Goal: Transaction & Acquisition: Purchase product/service

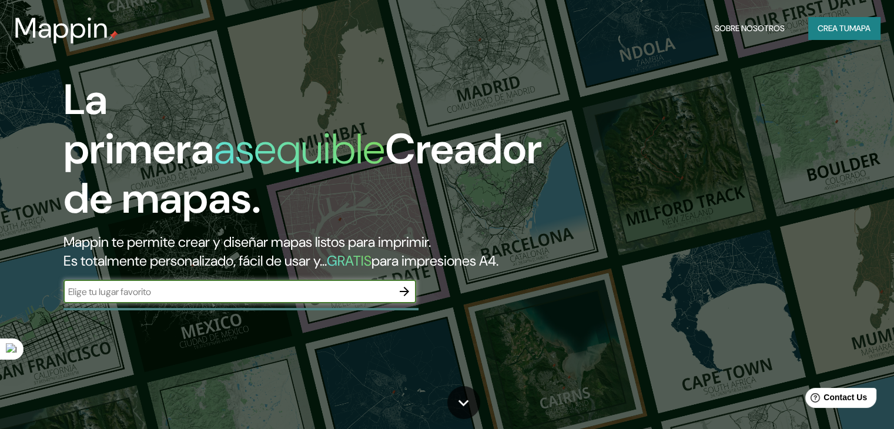
click at [102, 299] on input "text" at bounding box center [227, 292] width 329 height 14
type input "jauja - [GEOGRAPHIC_DATA]"
click at [405, 299] on icon "button" at bounding box center [404, 291] width 14 height 14
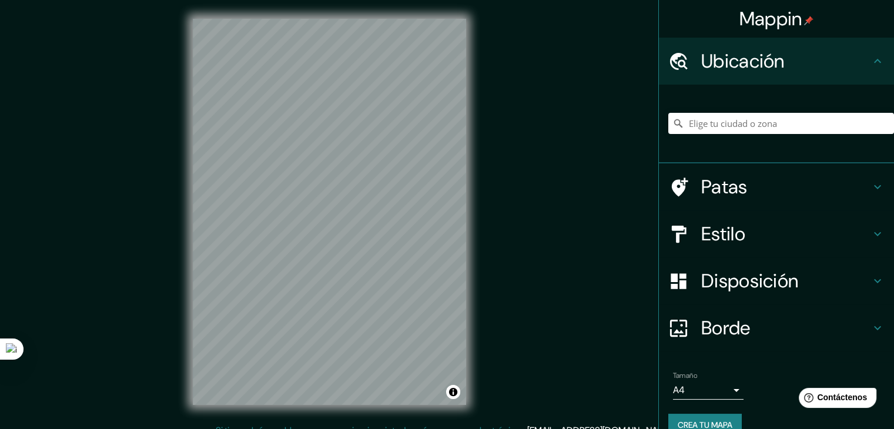
click at [753, 105] on div at bounding box center [781, 123] width 226 height 59
click at [753, 122] on input "Elige tu ciudad o zona" at bounding box center [781, 123] width 226 height 21
paste input "-11.783422018709166, -75.48182602496315"
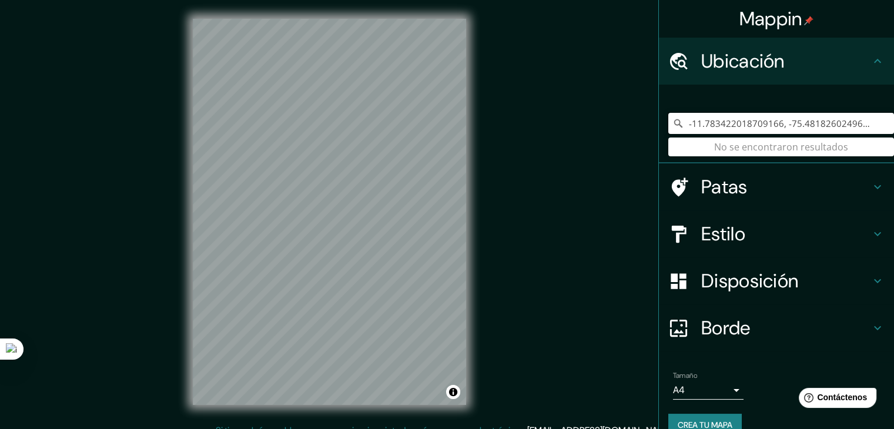
click at [753, 122] on input "-11.783422018709166, -75.48182602496315" at bounding box center [781, 123] width 226 height 21
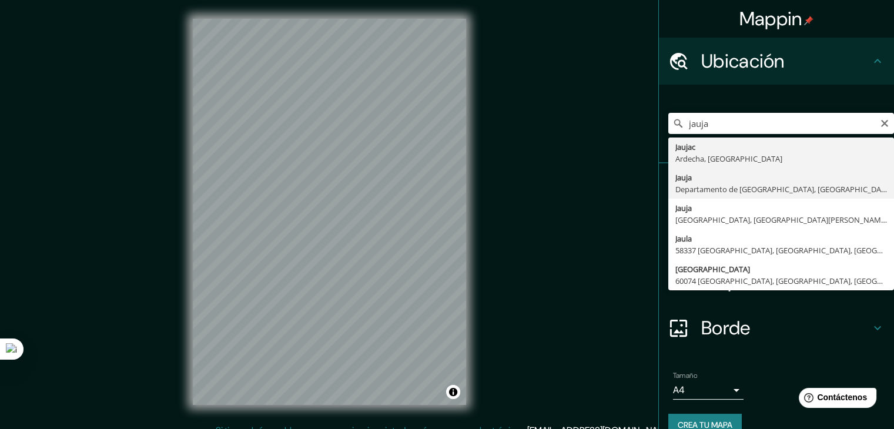
type input "[GEOGRAPHIC_DATA], [GEOGRAPHIC_DATA], [GEOGRAPHIC_DATA]"
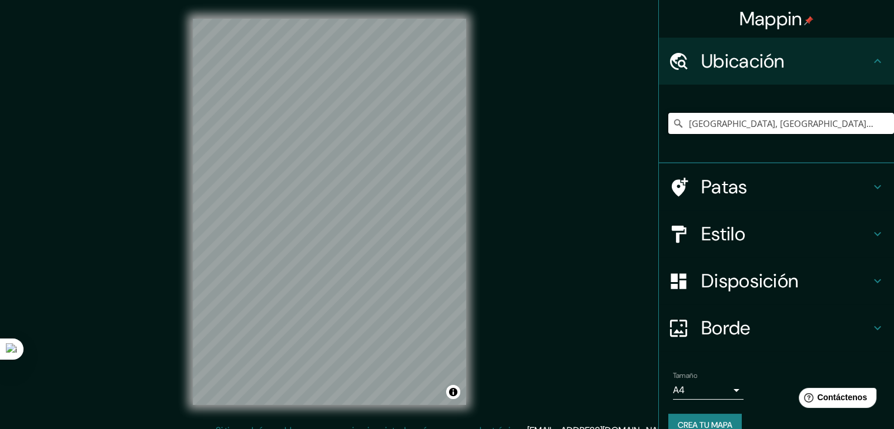
scroll to position [21, 0]
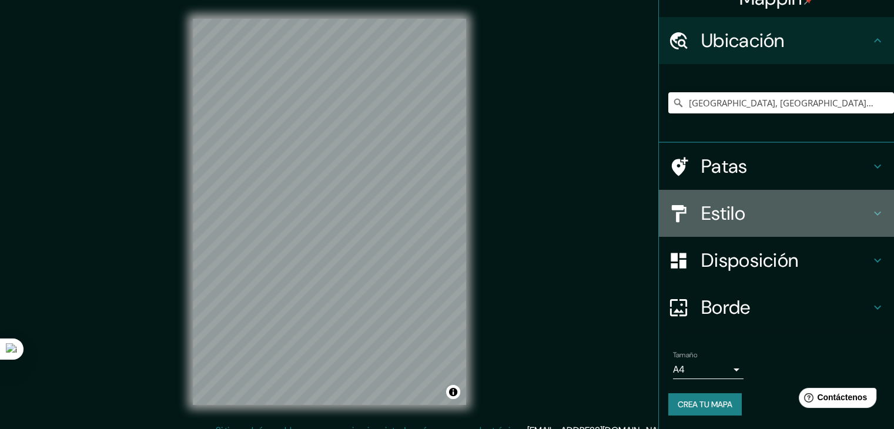
click at [717, 210] on font "Estilo" at bounding box center [723, 213] width 44 height 25
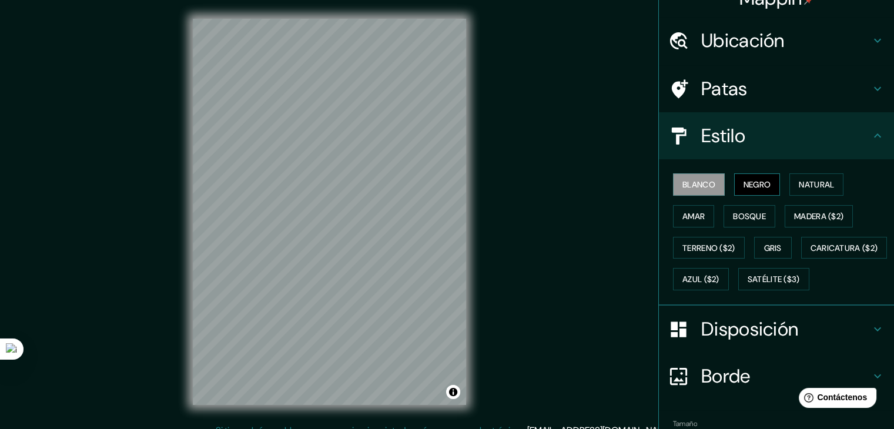
click at [749, 182] on font "Negro" at bounding box center [757, 184] width 28 height 11
click at [745, 49] on font "Ubicación" at bounding box center [742, 40] width 83 height 25
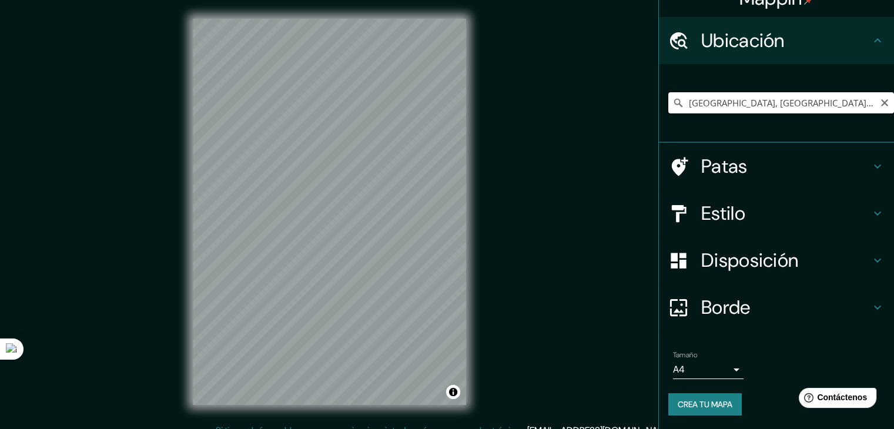
click at [739, 97] on input "[GEOGRAPHIC_DATA], [GEOGRAPHIC_DATA], [GEOGRAPHIC_DATA]" at bounding box center [781, 102] width 226 height 21
click at [823, 103] on input "[GEOGRAPHIC_DATA], [GEOGRAPHIC_DATA], [GEOGRAPHIC_DATA]" at bounding box center [781, 102] width 226 height 21
click at [843, 102] on input "[GEOGRAPHIC_DATA], [GEOGRAPHIC_DATA], [GEOGRAPHIC_DATA]" at bounding box center [781, 102] width 226 height 21
click at [672, 100] on icon at bounding box center [678, 103] width 12 height 12
click at [880, 106] on icon "Claro" at bounding box center [884, 102] width 9 height 9
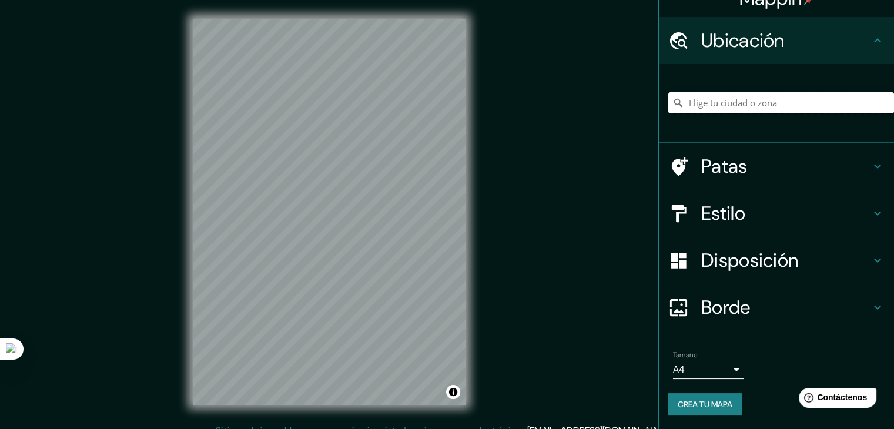
click at [700, 108] on input "Elige tu ciudad o zona" at bounding box center [781, 102] width 226 height 21
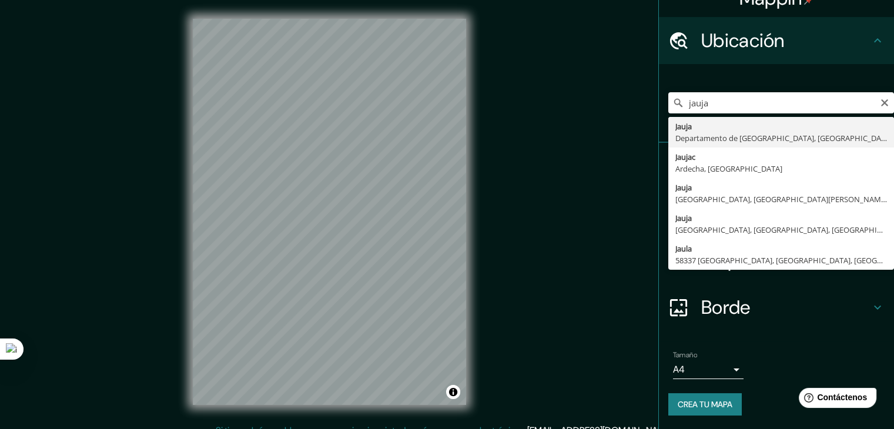
type input "[GEOGRAPHIC_DATA], [GEOGRAPHIC_DATA], [GEOGRAPHIC_DATA]"
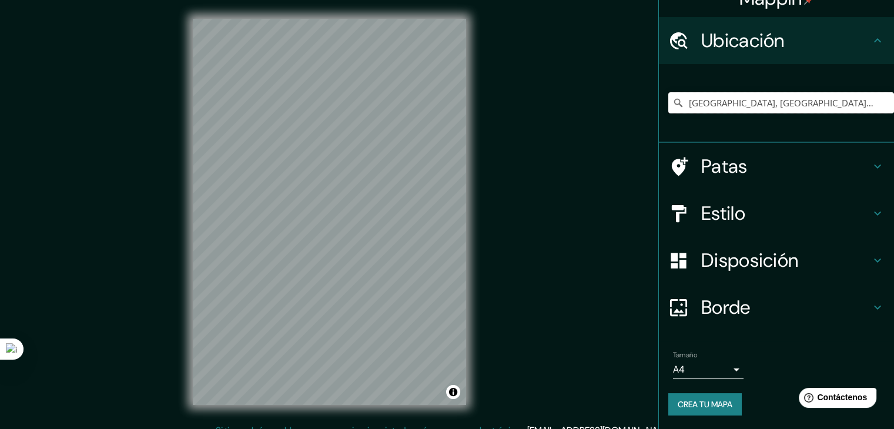
scroll to position [14, 0]
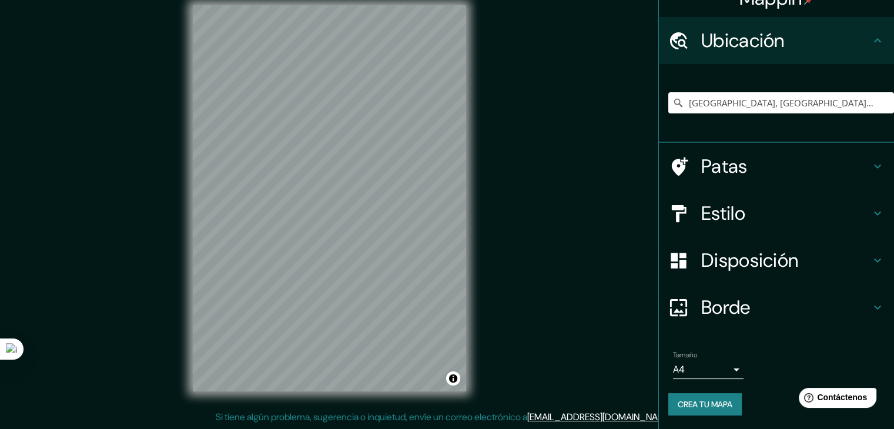
click at [688, 405] on font "Crea tu mapa" at bounding box center [705, 404] width 55 height 11
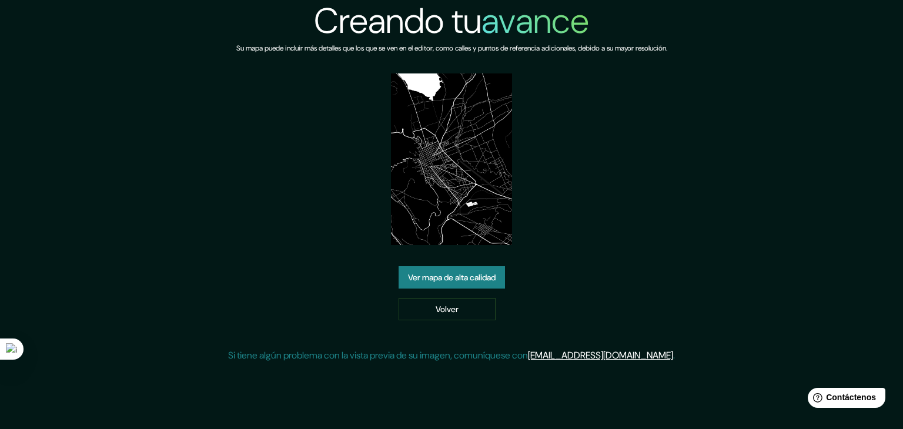
click at [425, 266] on link "Ver mapa de alta calidad" at bounding box center [451, 277] width 106 height 22
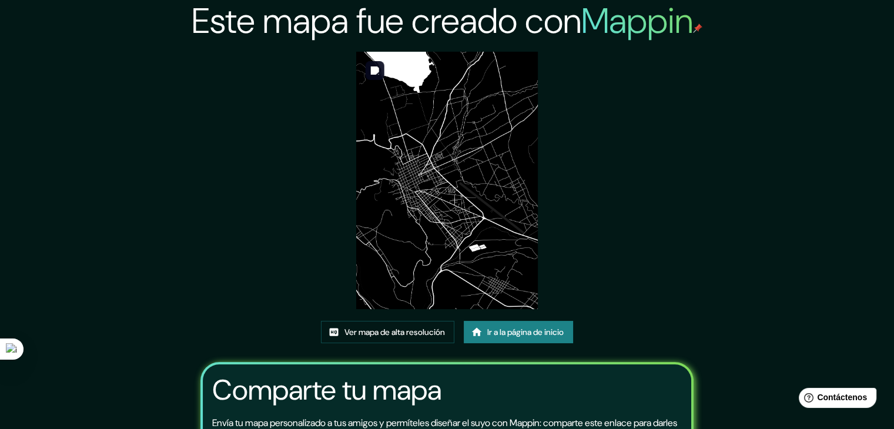
click at [448, 147] on img at bounding box center [447, 180] width 182 height 257
click at [393, 337] on font "Ver mapa de alta resolución" at bounding box center [394, 332] width 100 height 11
